Goal: Task Accomplishment & Management: Complete application form

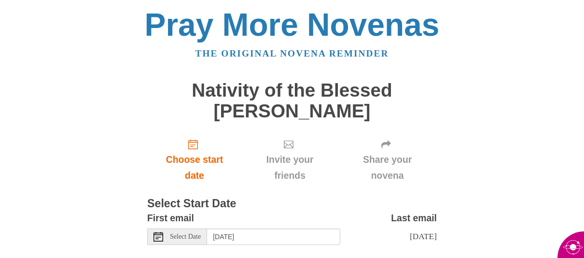
scroll to position [51, 0]
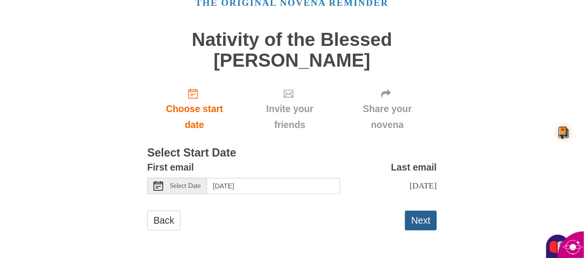
click at [425, 217] on button "Next" at bounding box center [421, 221] width 32 height 20
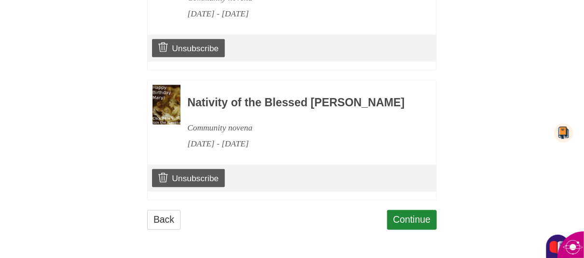
scroll to position [570, 0]
click at [408, 221] on link "Continue" at bounding box center [412, 220] width 50 height 20
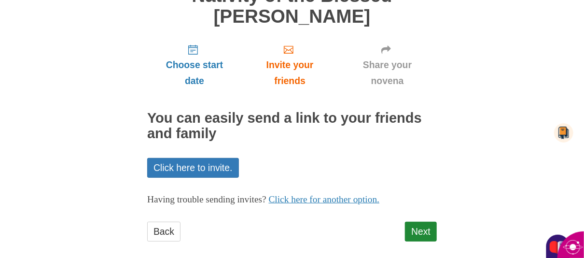
scroll to position [97, 0]
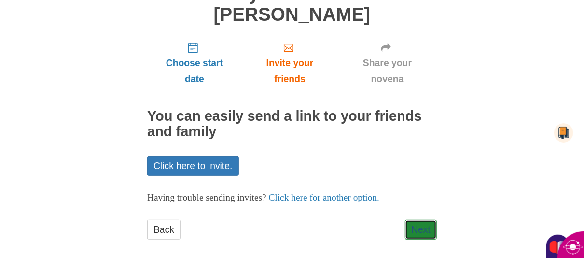
click at [408, 221] on link "Next" at bounding box center [421, 230] width 32 height 20
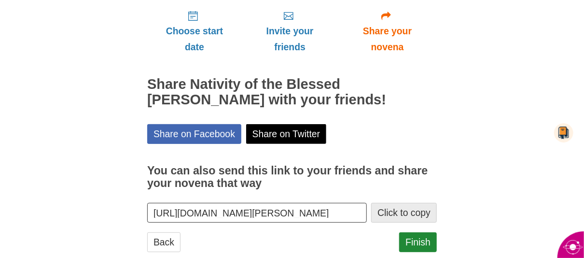
scroll to position [129, 0]
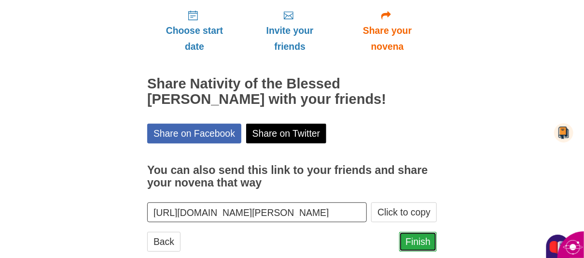
click at [423, 239] on link "Finish" at bounding box center [418, 242] width 38 height 20
